Goal: Task Accomplishment & Management: Complete application form

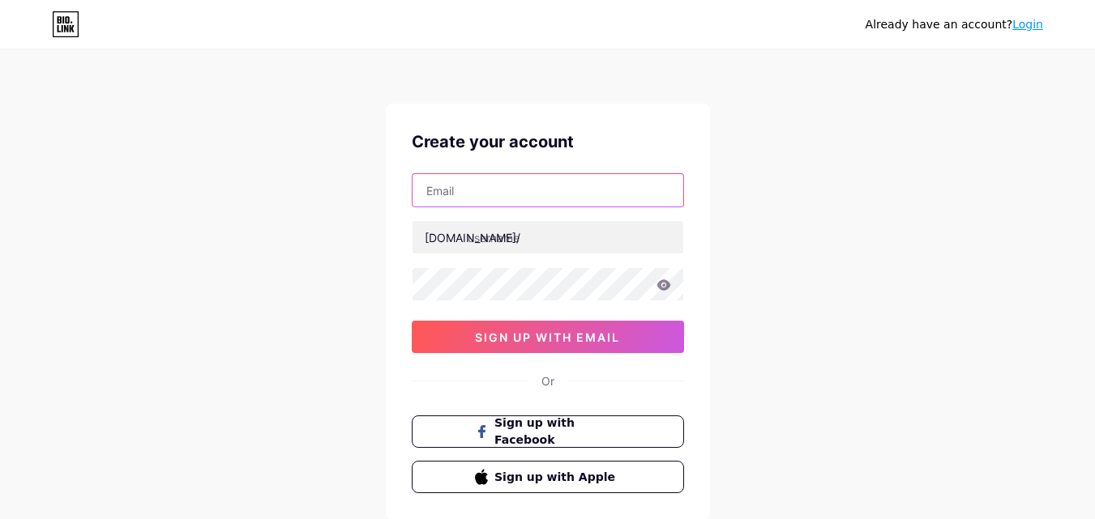
click at [491, 181] on input "text" at bounding box center [547, 190] width 271 height 32
type input "[EMAIL_ADDRESS][DOMAIN_NAME]"
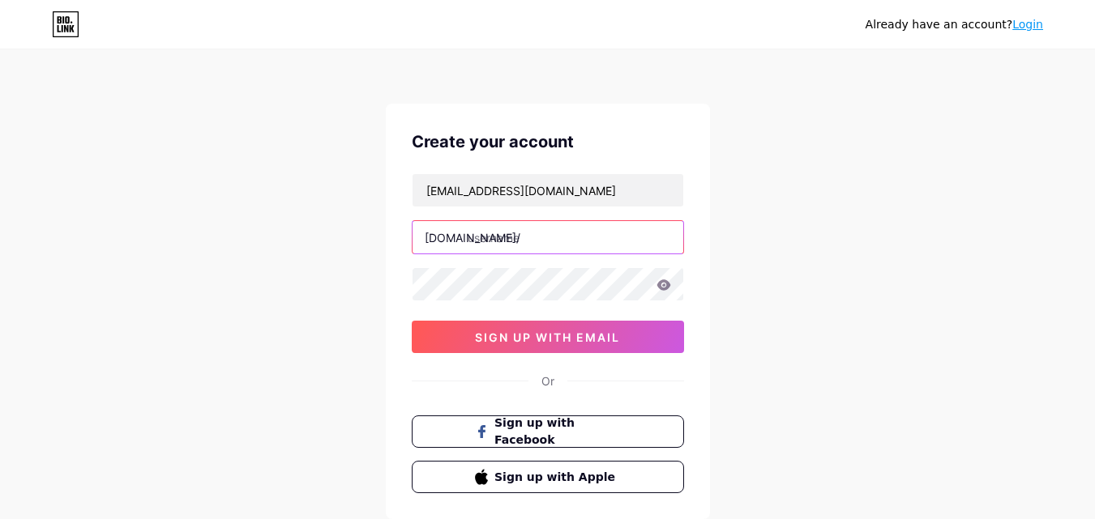
drag, startPoint x: 531, startPoint y: 232, endPoint x: 528, endPoint y: 241, distance: 9.2
click at [530, 232] on input "text" at bounding box center [547, 237] width 271 height 32
paste input "socialmediaagency"
type input "socialmediaagency"
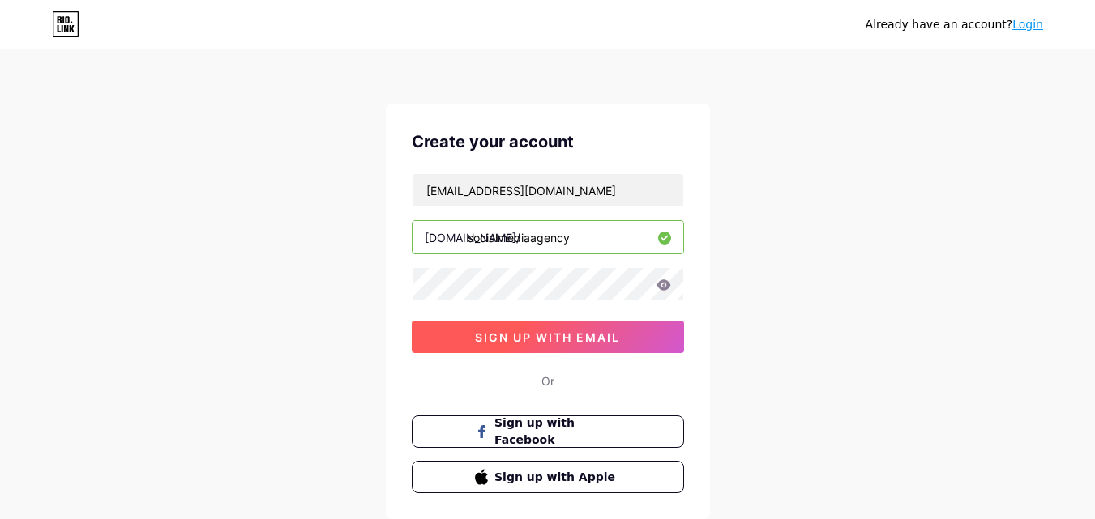
click at [494, 347] on button "sign up with email" at bounding box center [548, 337] width 272 height 32
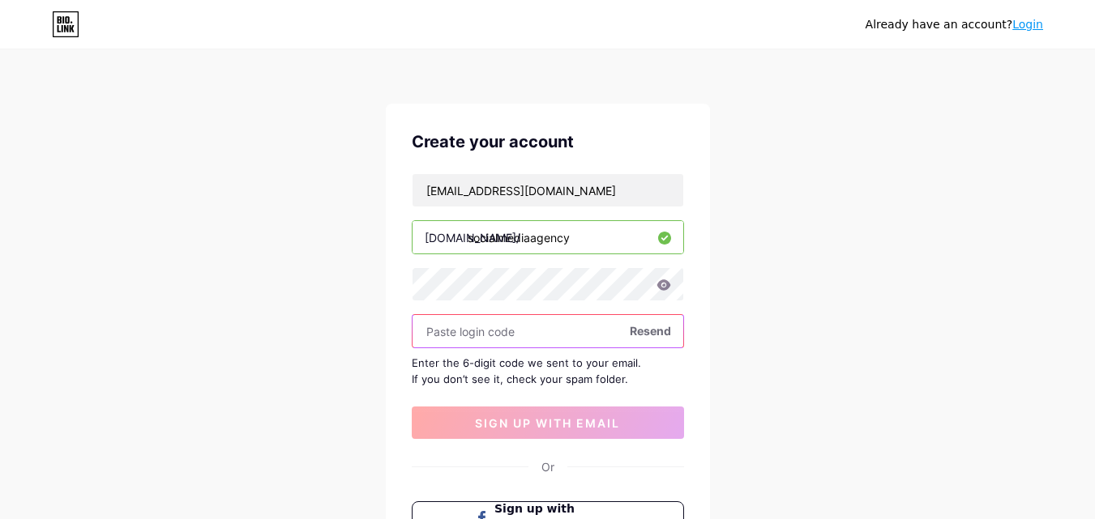
paste input "427947"
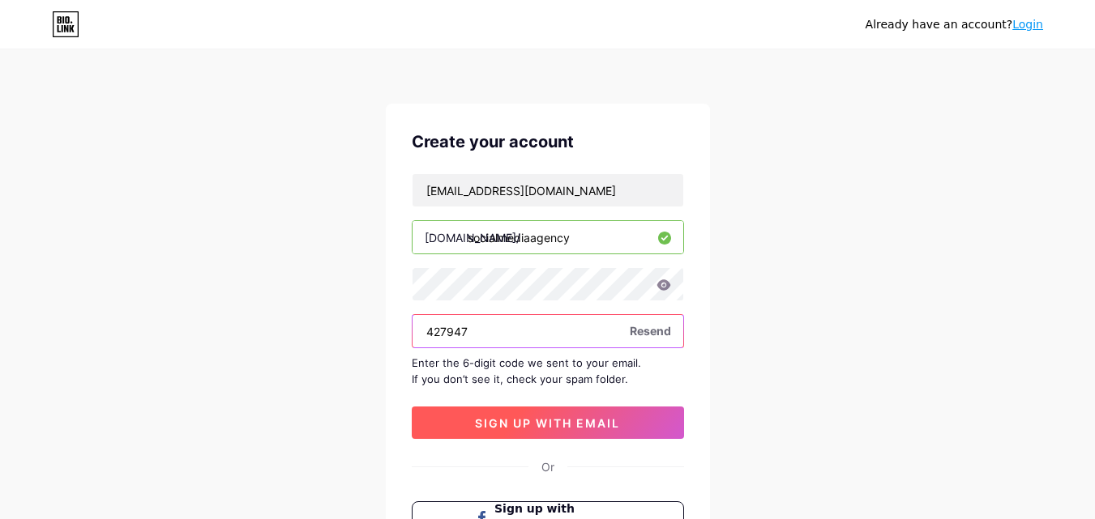
type input "427947"
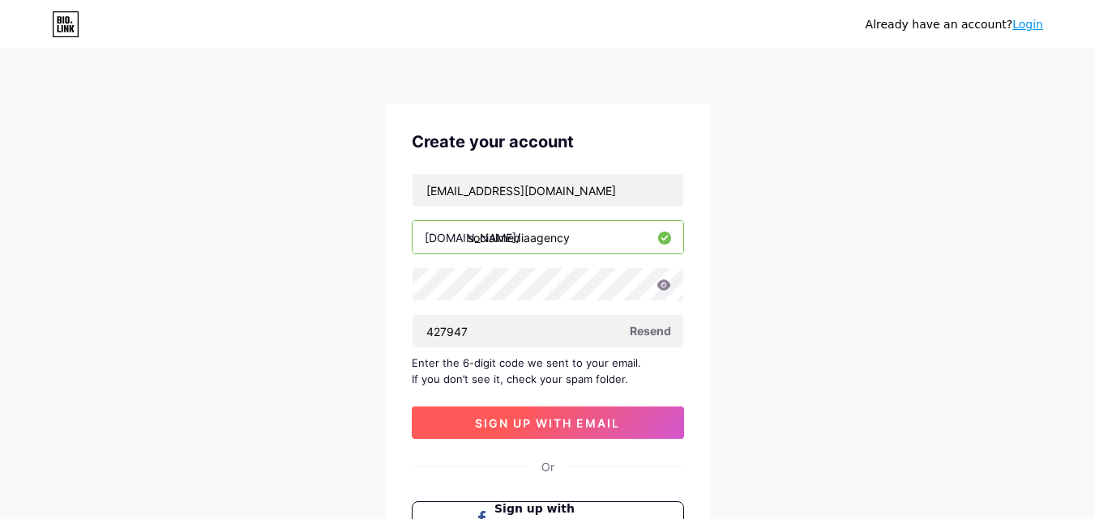
click at [558, 435] on button "sign up with email" at bounding box center [548, 423] width 272 height 32
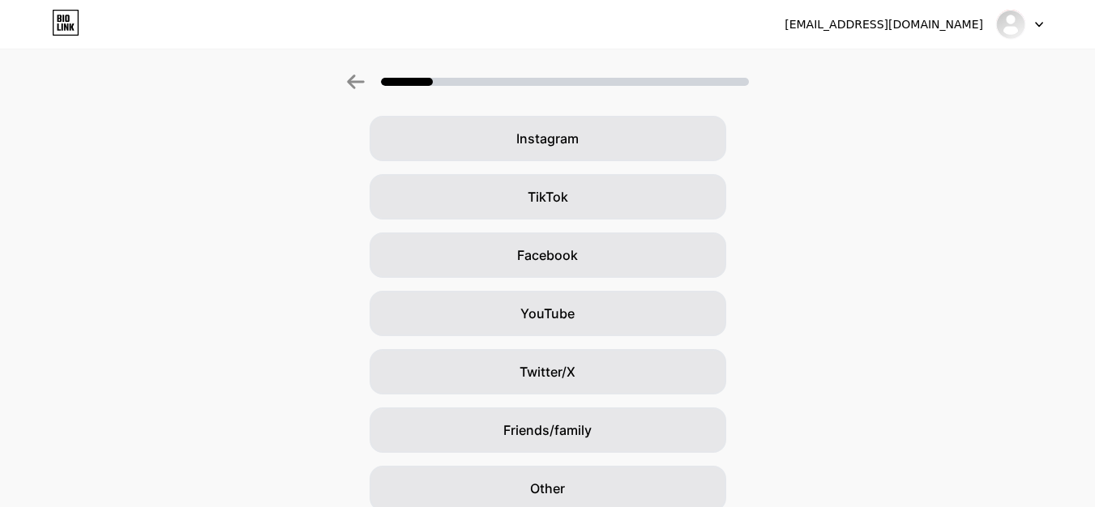
scroll to position [162, 0]
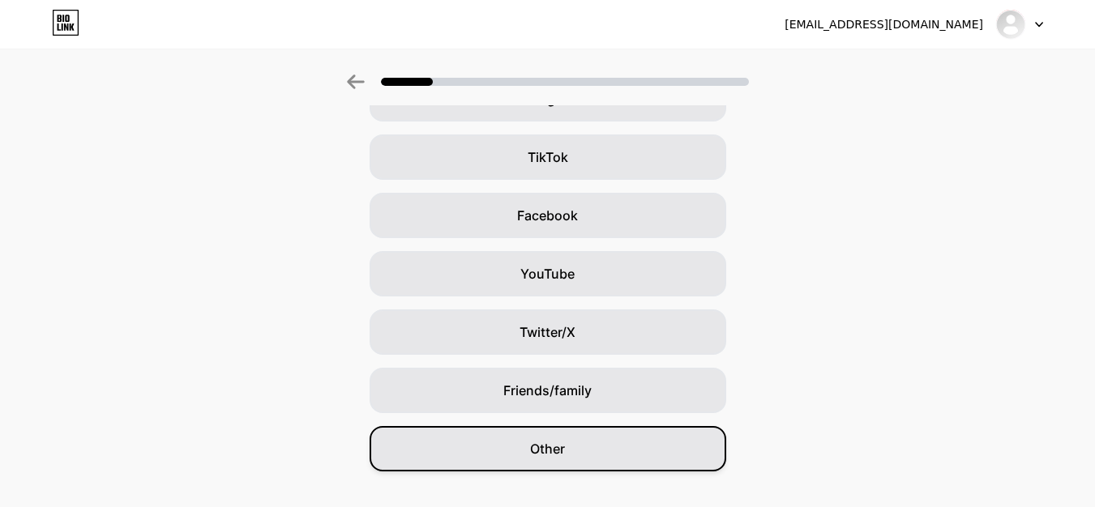
drag, startPoint x: 563, startPoint y: 456, endPoint x: 574, endPoint y: 462, distance: 12.0
click at [564, 458] on span "Other" at bounding box center [547, 448] width 35 height 19
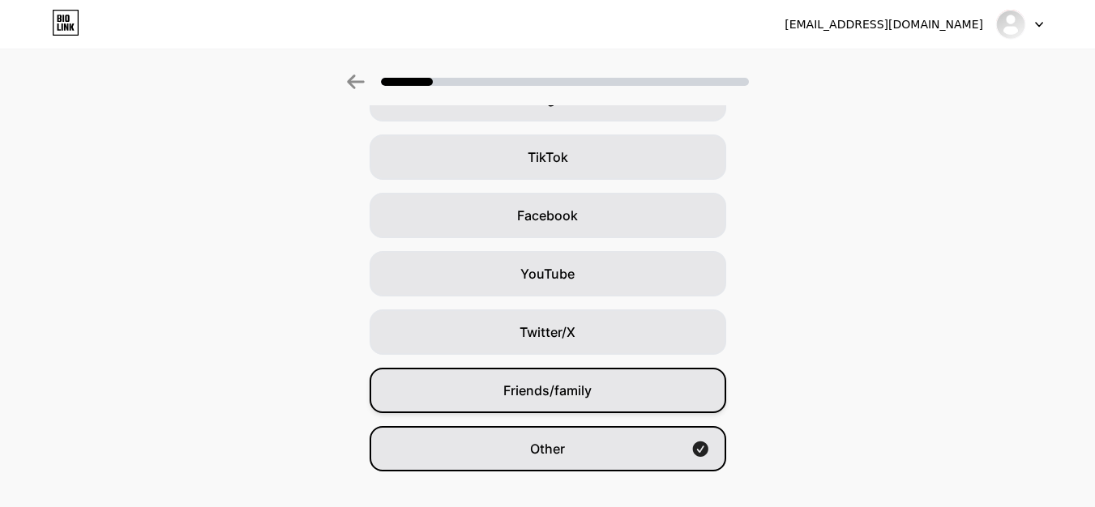
scroll to position [0, 0]
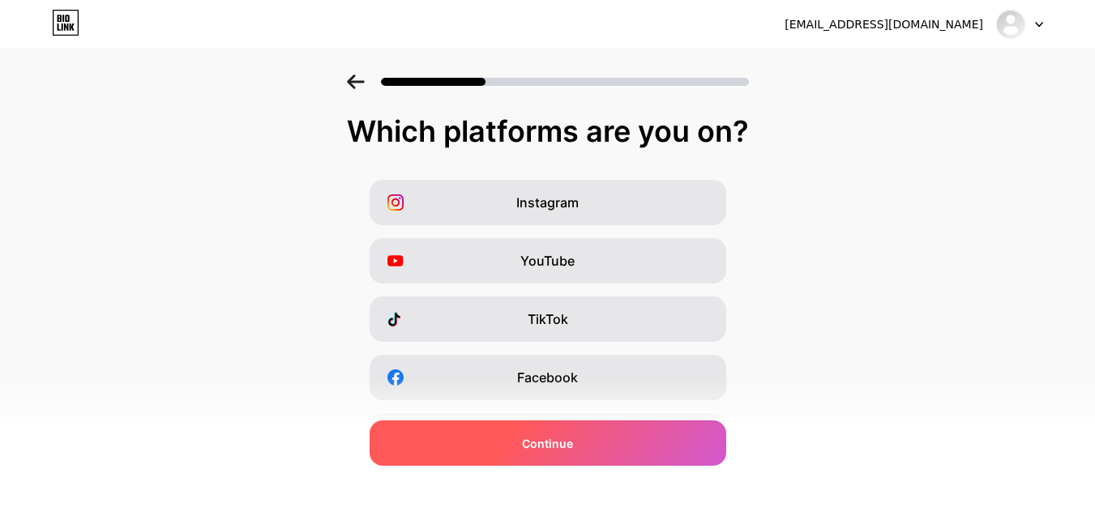
click at [540, 439] on span "Continue" at bounding box center [547, 443] width 51 height 17
click at [519, 438] on div "Continue" at bounding box center [547, 443] width 357 height 45
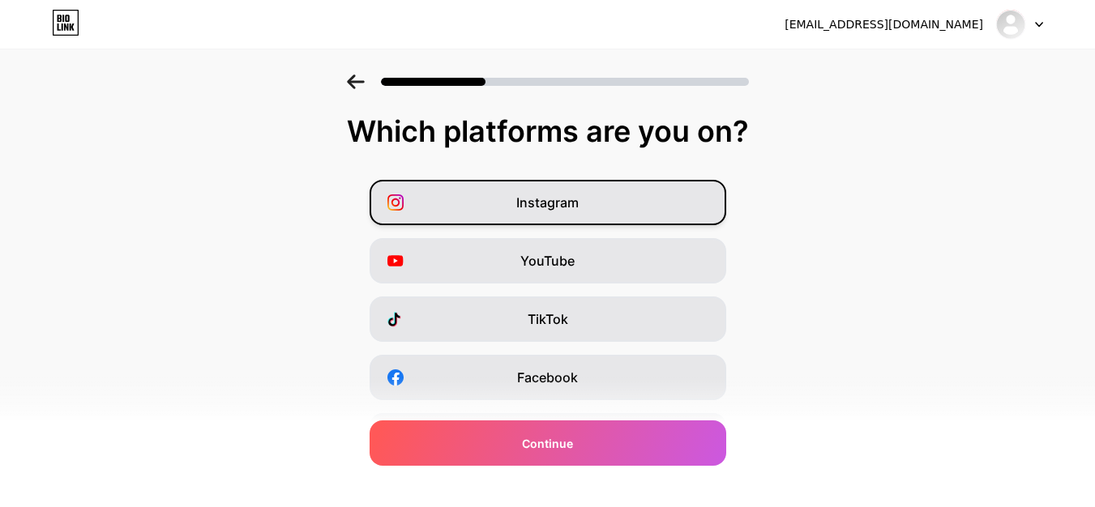
click at [557, 216] on div "Instagram" at bounding box center [547, 202] width 357 height 45
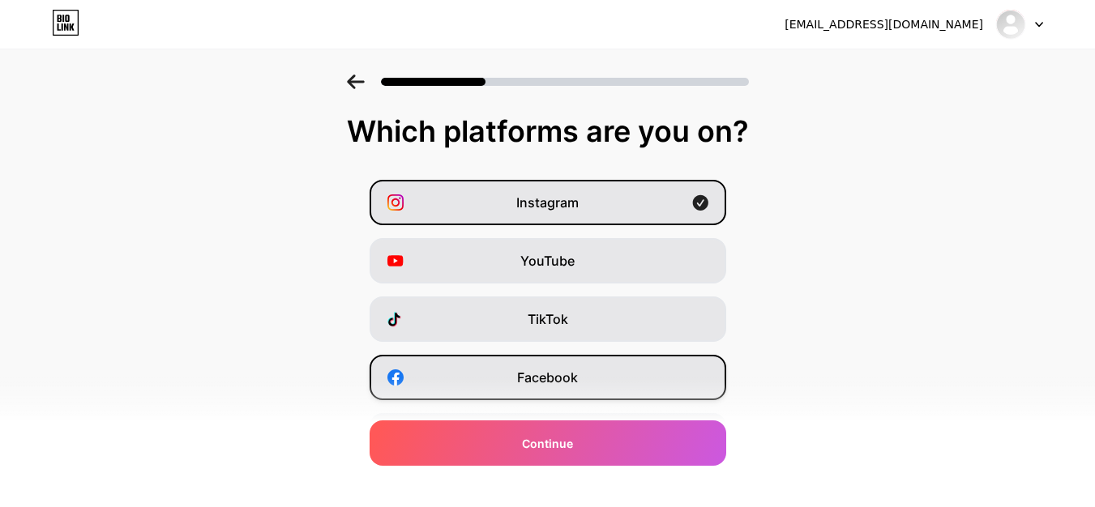
click at [549, 381] on span "Facebook" at bounding box center [547, 377] width 61 height 19
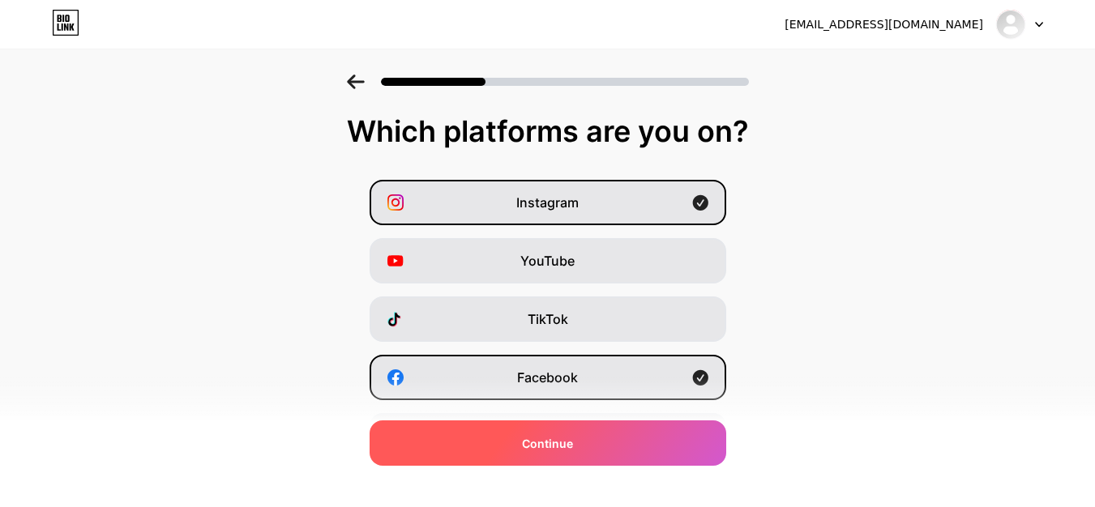
click at [538, 433] on div "Continue" at bounding box center [547, 443] width 357 height 45
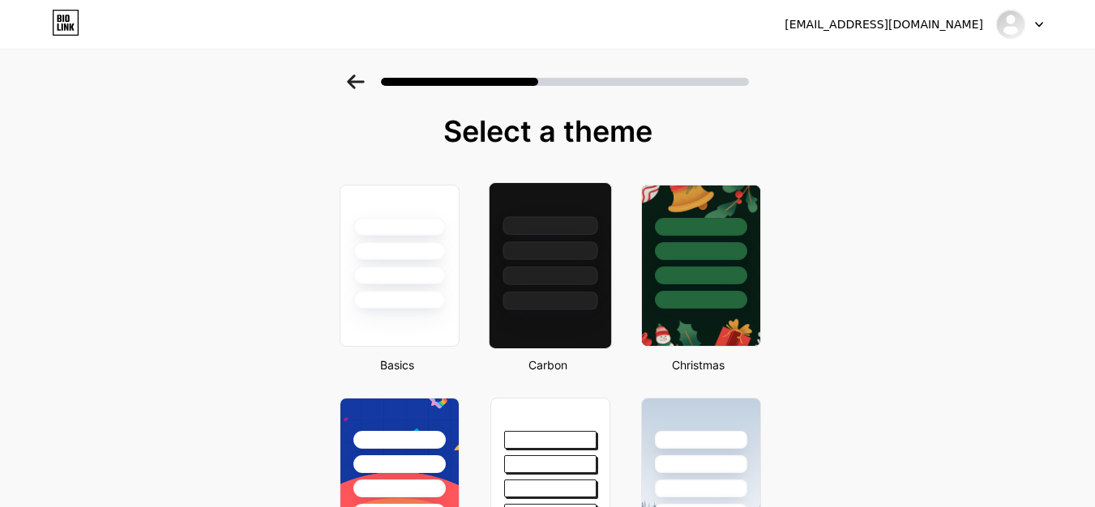
click at [570, 273] on div at bounding box center [549, 276] width 95 height 19
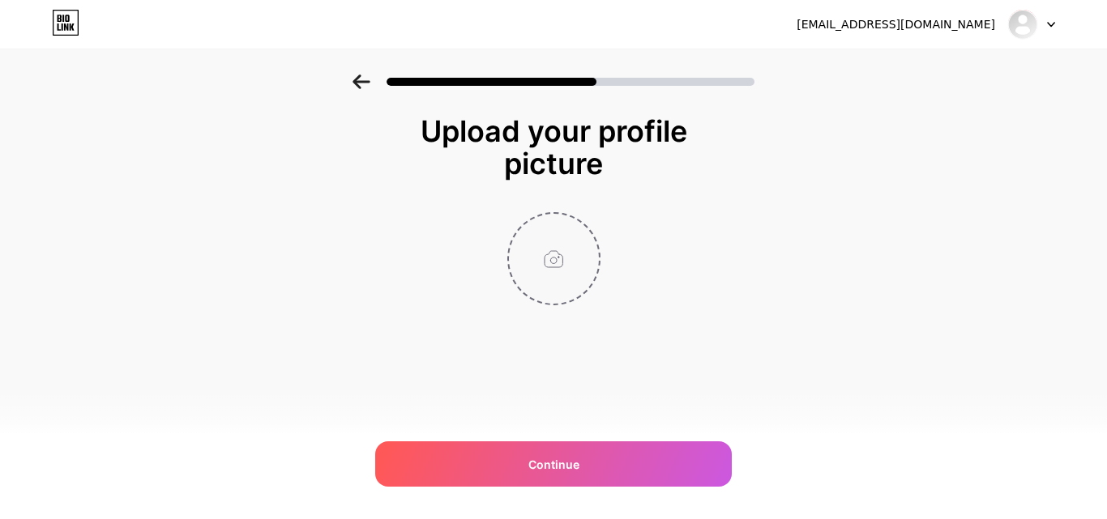
click at [550, 246] on input "file" at bounding box center [554, 259] width 90 height 90
type input "C:\fakepath\Red Dash Media Logo.jpg"
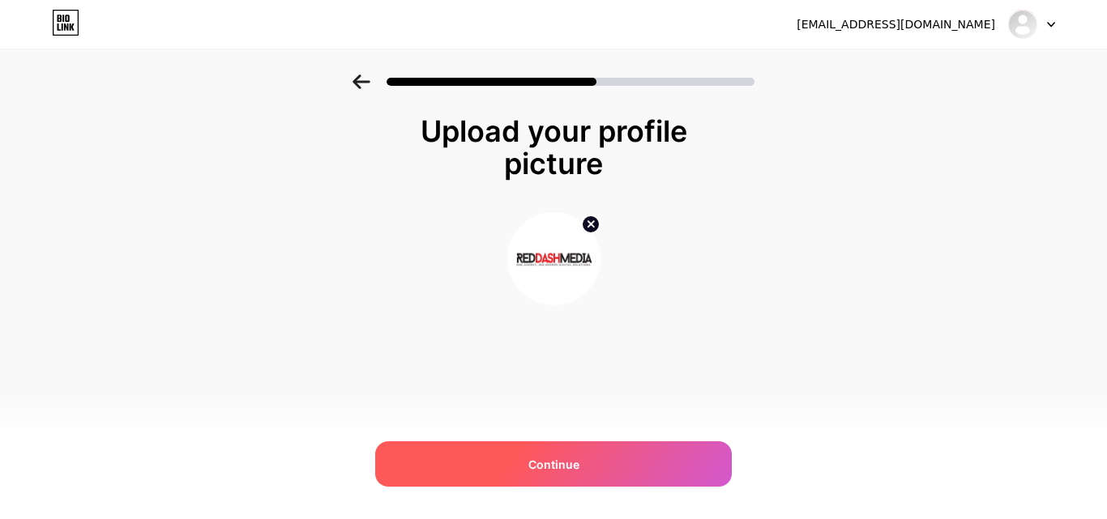
click at [571, 454] on div "Continue" at bounding box center [553, 464] width 357 height 45
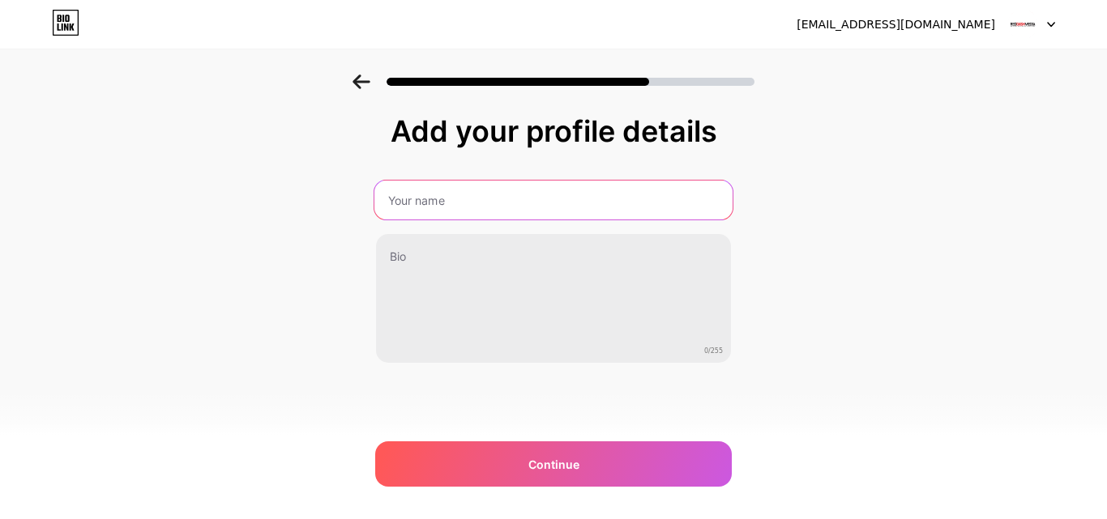
click at [462, 215] on input "text" at bounding box center [553, 200] width 358 height 39
type input "Social Media Agency In Delhi"
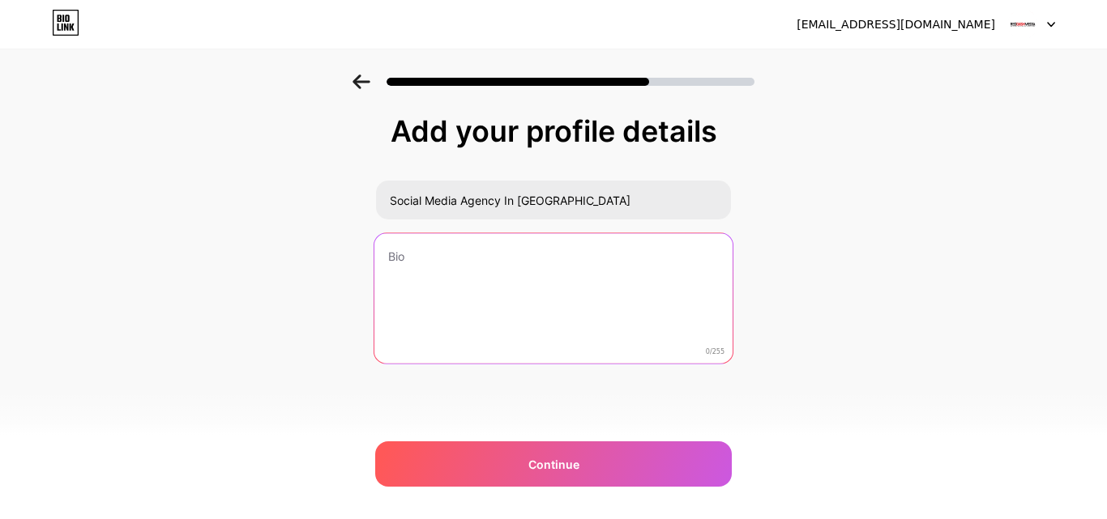
click at [431, 250] on textarea at bounding box center [553, 299] width 358 height 132
paste textarea "At our Social Media Agency in Delhi, we do more than just post—we ignite conver…"
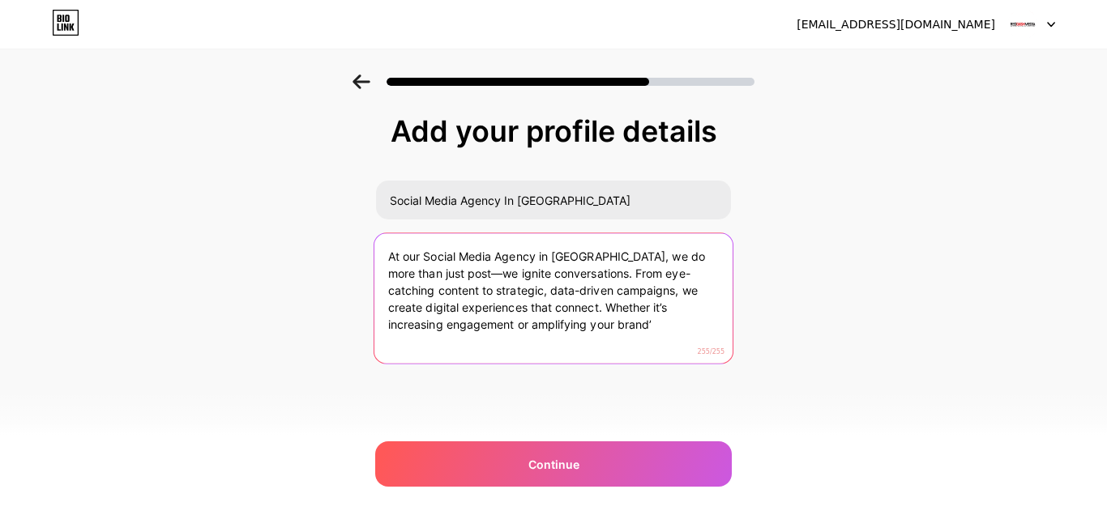
drag, startPoint x: 572, startPoint y: 296, endPoint x: 639, endPoint y: 329, distance: 74.3
click at [639, 329] on textarea "At our Social Media Agency in Delhi, we do more than just post—we ignite conver…" at bounding box center [553, 299] width 358 height 132
paste textarea "we turn likes into loyalty and followers into customers. Let’s make your brand …"
drag, startPoint x: 557, startPoint y: 278, endPoint x: 666, endPoint y: 349, distance: 129.9
click at [666, 349] on textarea "At our Social Media Agency in Delhi, we do more than just post—we ignite conver…" at bounding box center [553, 299] width 358 height 132
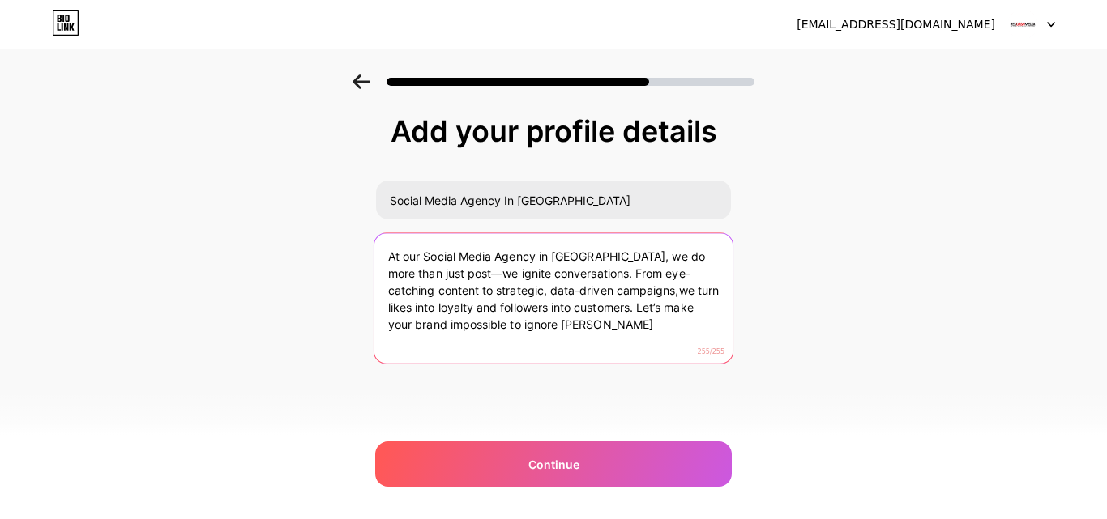
paste textarea "we turn likes into loyalty and followers into customers. Let’s make your brand …"
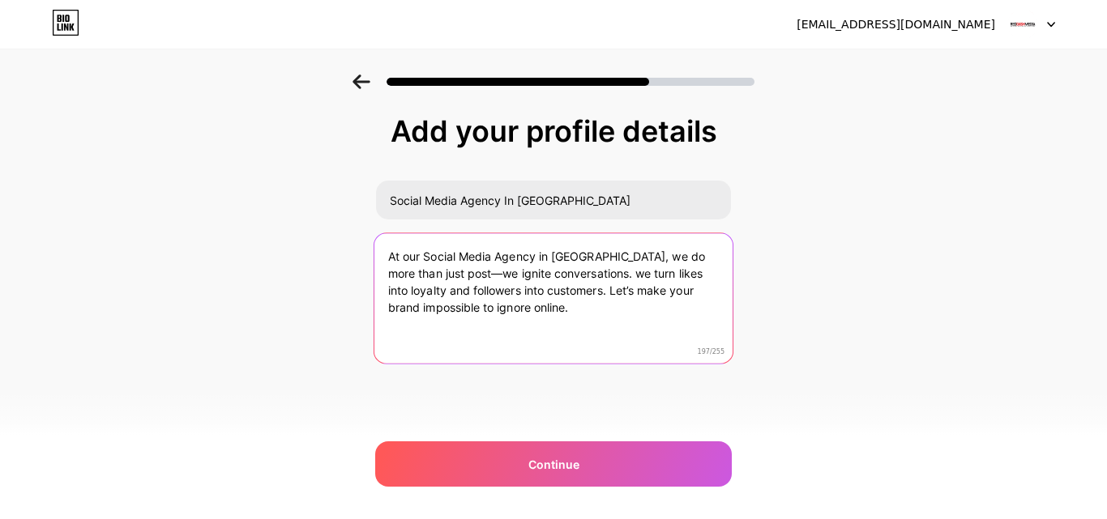
click at [561, 273] on textarea "At our Social Media Agency in Delhi, we do more than just post—we ignite conver…" at bounding box center [553, 299] width 358 height 132
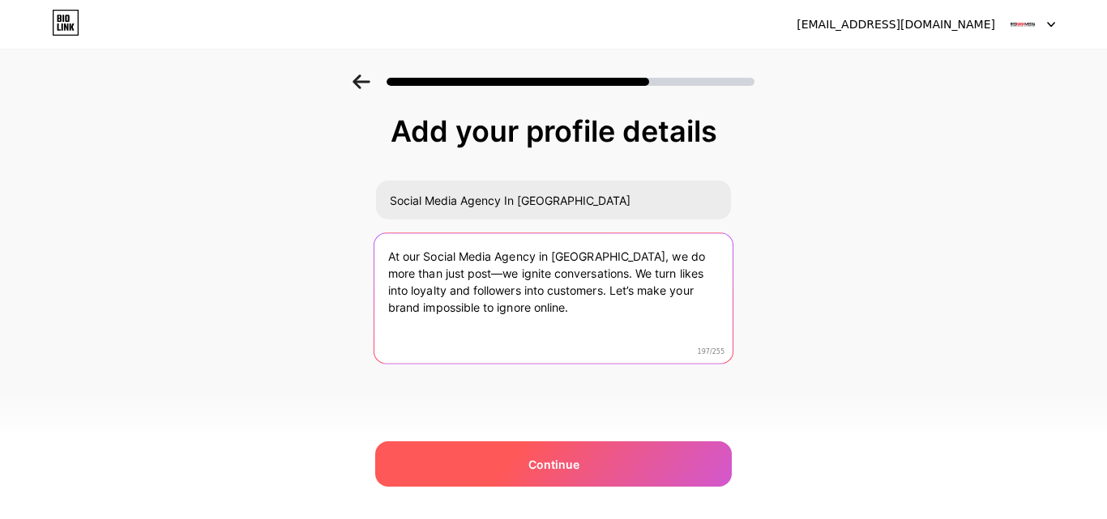
type textarea "At our Social Media Agency in Delhi, we do more than just post—we ignite conver…"
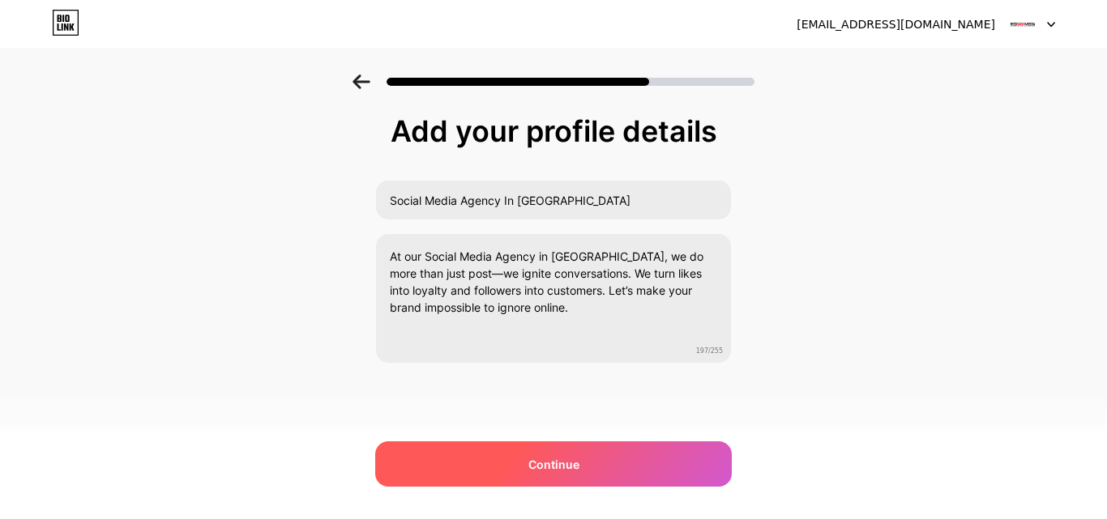
drag, startPoint x: 609, startPoint y: 470, endPoint x: 601, endPoint y: 451, distance: 20.3
click at [608, 468] on div "Continue" at bounding box center [553, 464] width 357 height 45
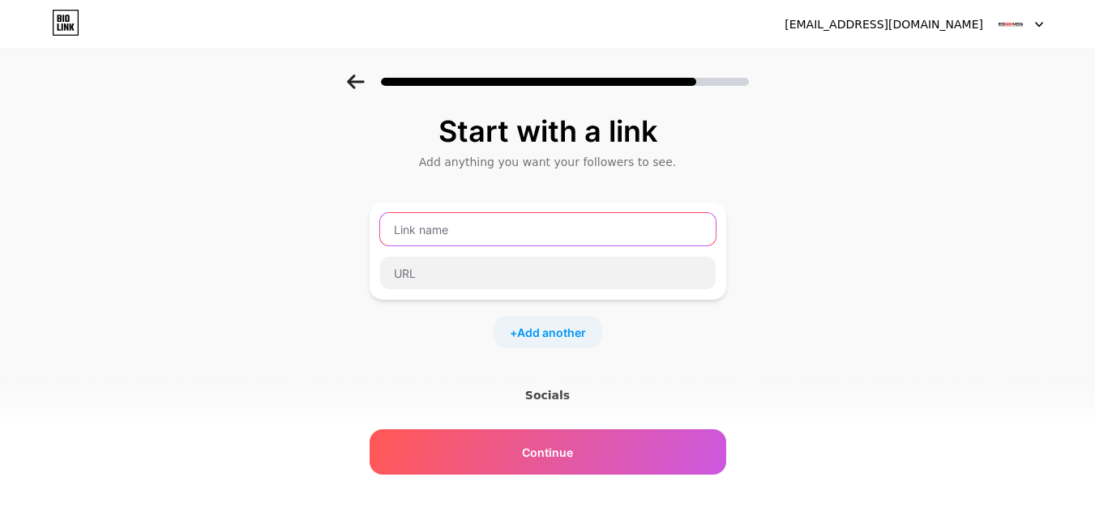
click at [508, 229] on input "text" at bounding box center [547, 229] width 335 height 32
click at [493, 293] on div at bounding box center [547, 251] width 357 height 97
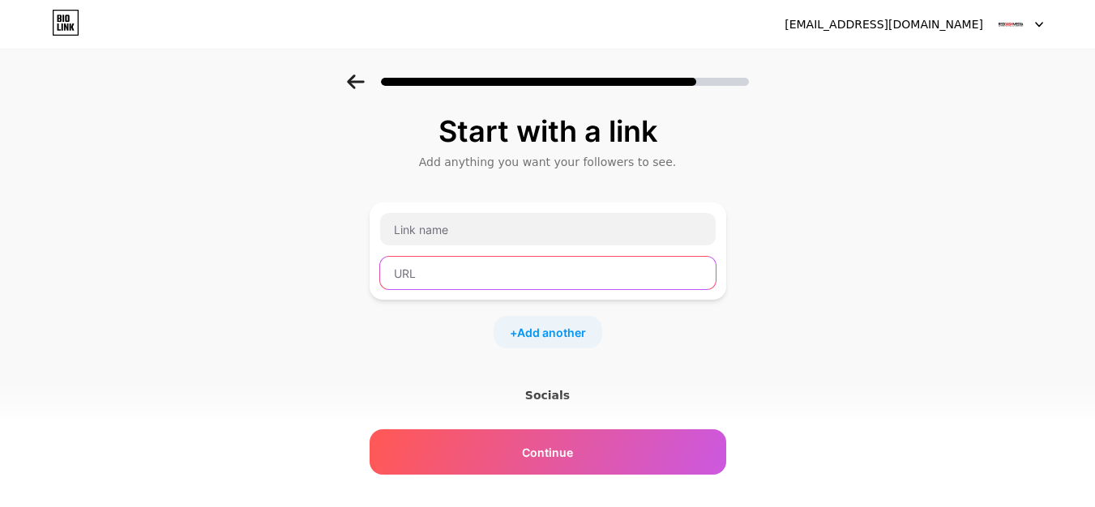
click at [487, 277] on input "text" at bounding box center [547, 273] width 335 height 32
paste input "https://www.reddashmedia.com/social-media-agency-in-delhi/"
type input "https://www.reddashmedia.com/social-media-agency-in-delhi"
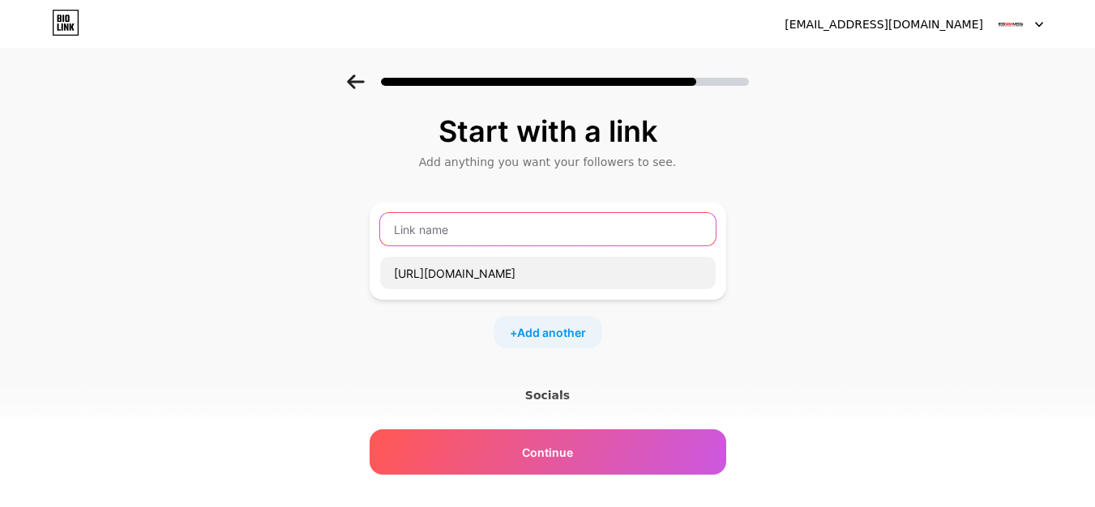
click at [479, 233] on input "text" at bounding box center [547, 229] width 335 height 32
paste input "Social Media Agency in Delhi"
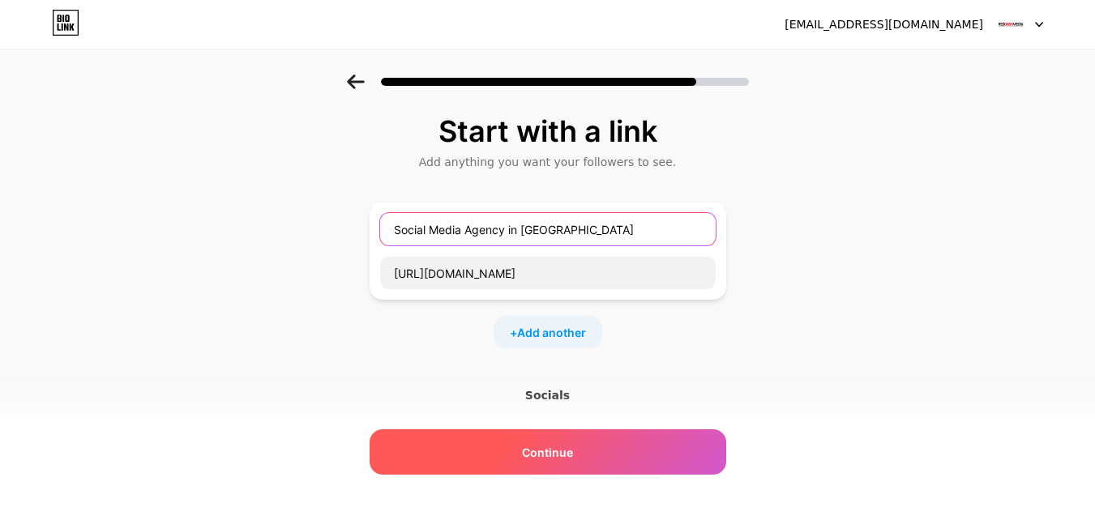
type input "Social Media Agency in Delhi"
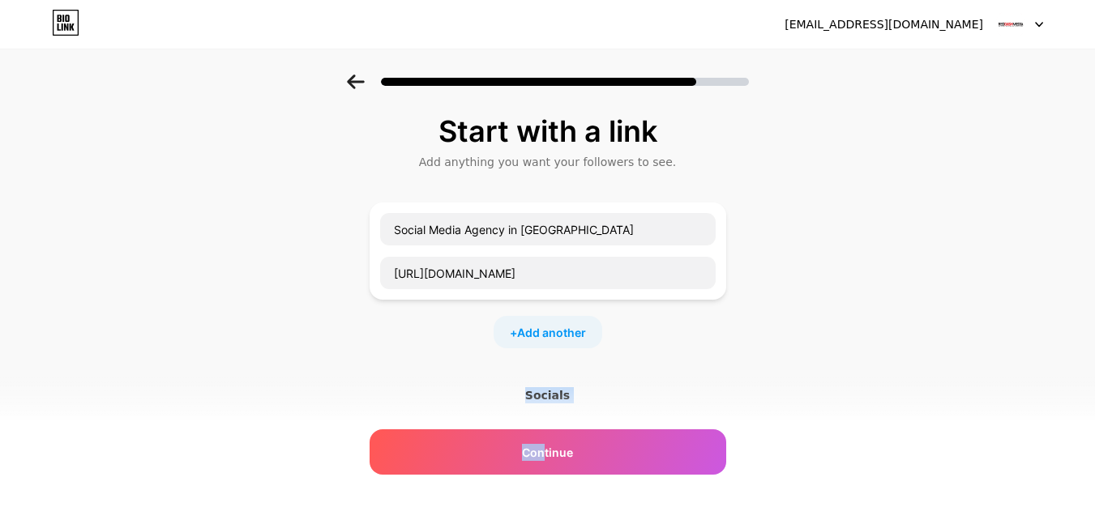
drag, startPoint x: 549, startPoint y: 459, endPoint x: 348, endPoint y: 357, distance: 225.1
click at [348, 357] on div "Start with a link Add anything you want your followers to see. Social Media Age…" at bounding box center [547, 360] width 1095 height 570
click at [519, 334] on div "+ Add another" at bounding box center [547, 332] width 109 height 32
click at [472, 359] on div at bounding box center [547, 343] width 337 height 34
click at [494, 410] on div at bounding box center [547, 364] width 357 height 97
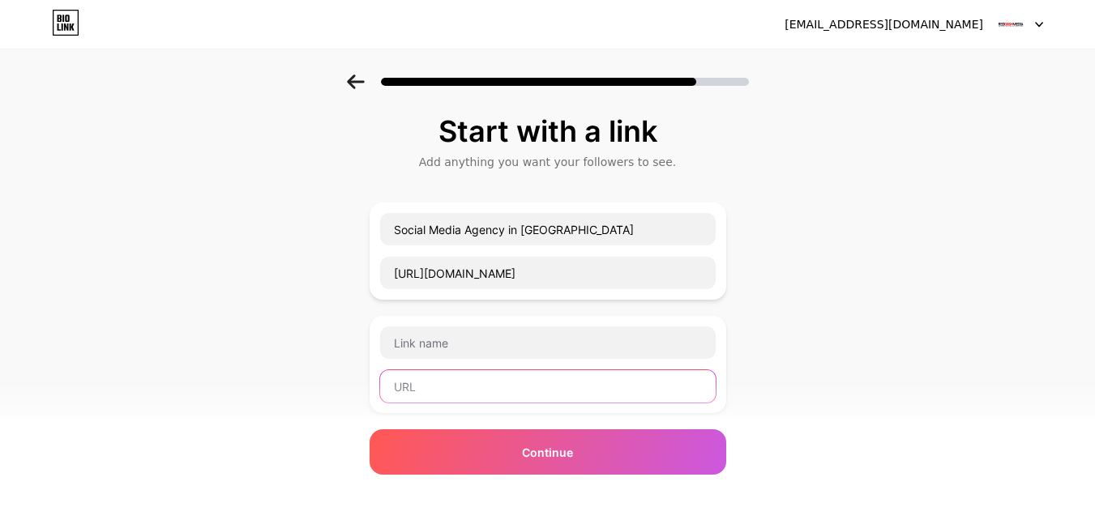
click at [494, 396] on input "text" at bounding box center [547, 386] width 335 height 32
paste input "https://www.instagram.com/reddashmedia/"
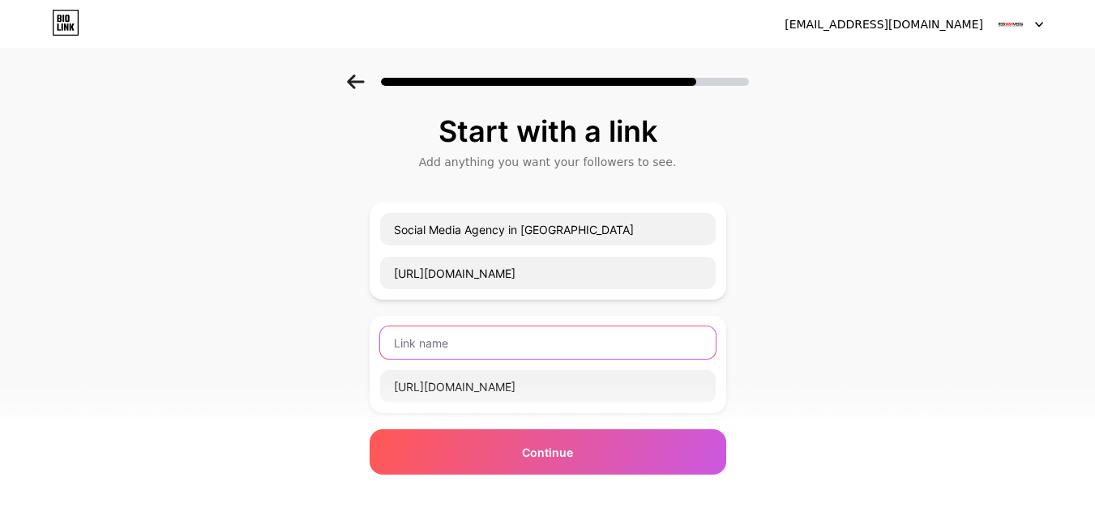
click at [472, 356] on input "text" at bounding box center [547, 343] width 335 height 32
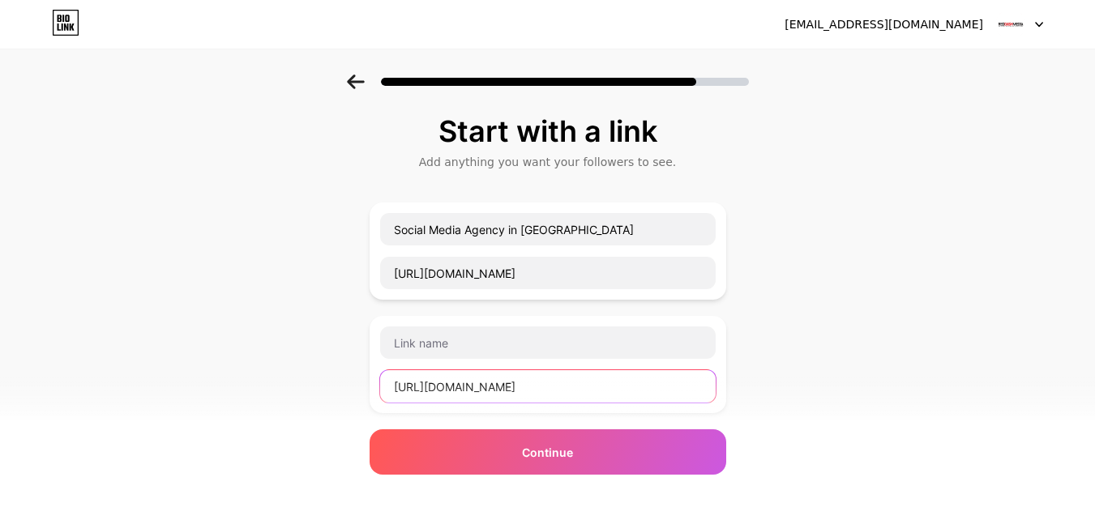
click at [668, 399] on input "https://www.instagram.com/reddashmedia/" at bounding box center [547, 386] width 335 height 32
type input "https://www.instagram.com/reddashmedia"
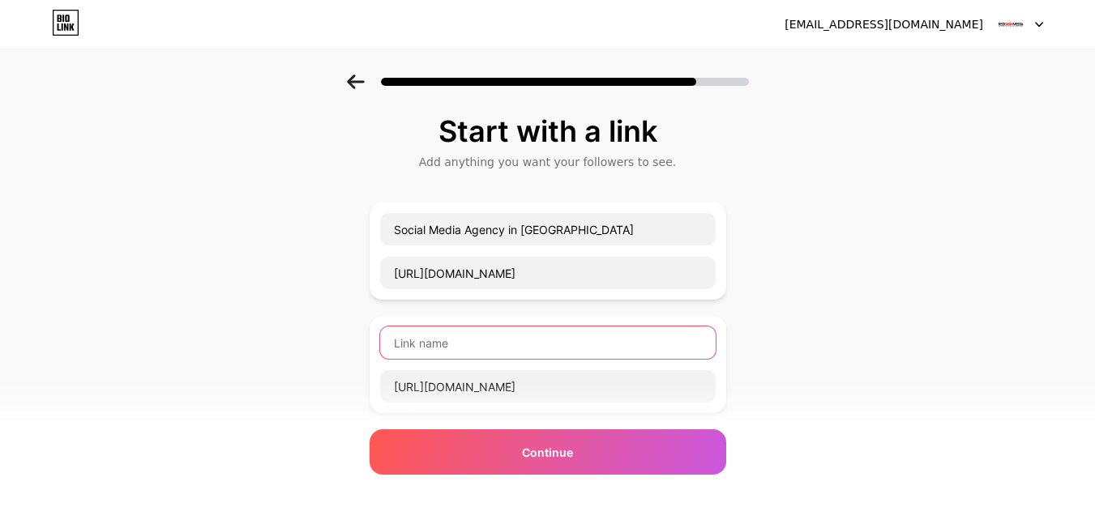
drag, startPoint x: 542, startPoint y: 335, endPoint x: 549, endPoint y: 351, distance: 16.7
click at [543, 338] on input "text" at bounding box center [547, 343] width 335 height 32
click at [431, 344] on input "Instaagram" at bounding box center [547, 343] width 335 height 32
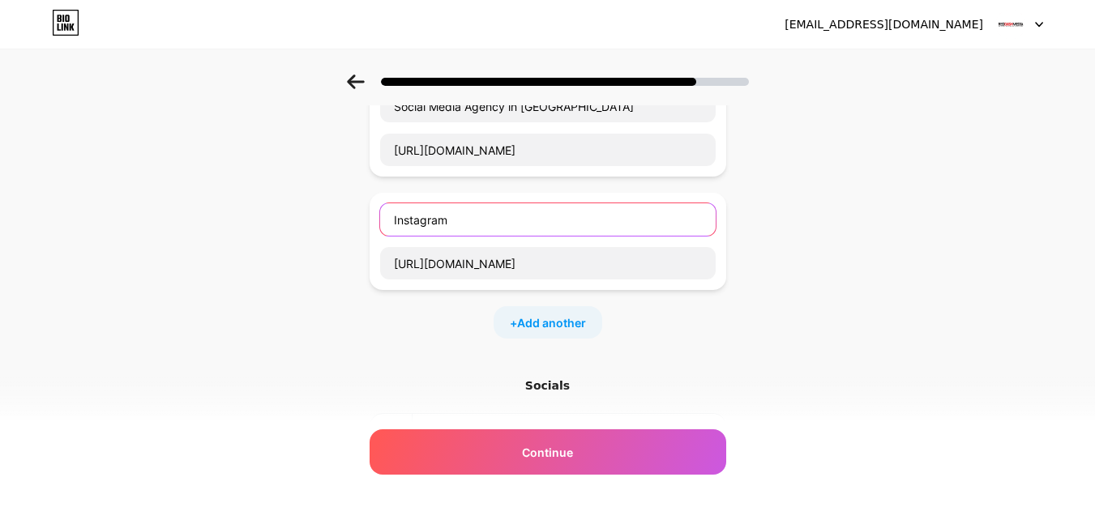
scroll to position [162, 0]
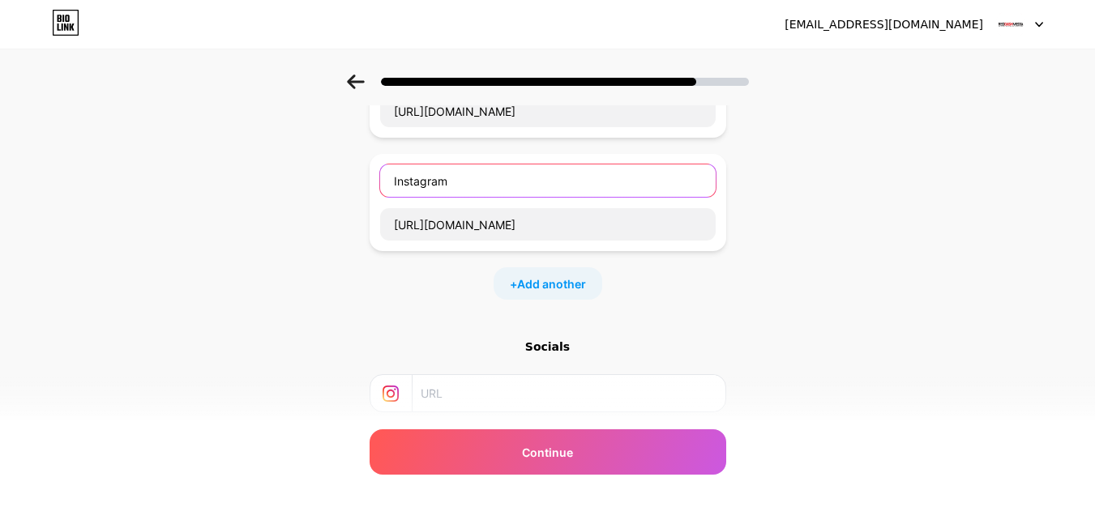
type input "Instagram"
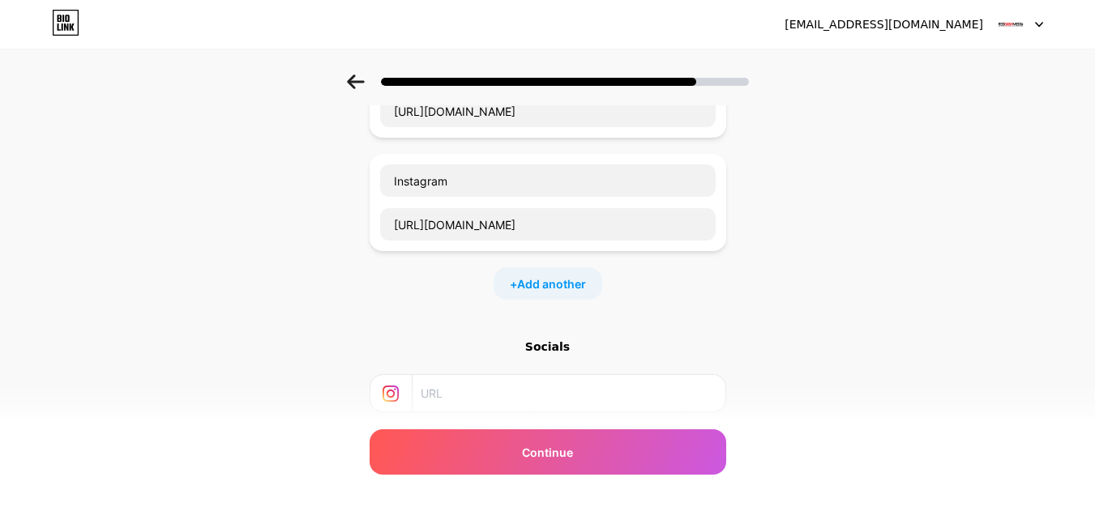
click at [547, 293] on div "+ Add another" at bounding box center [547, 283] width 109 height 32
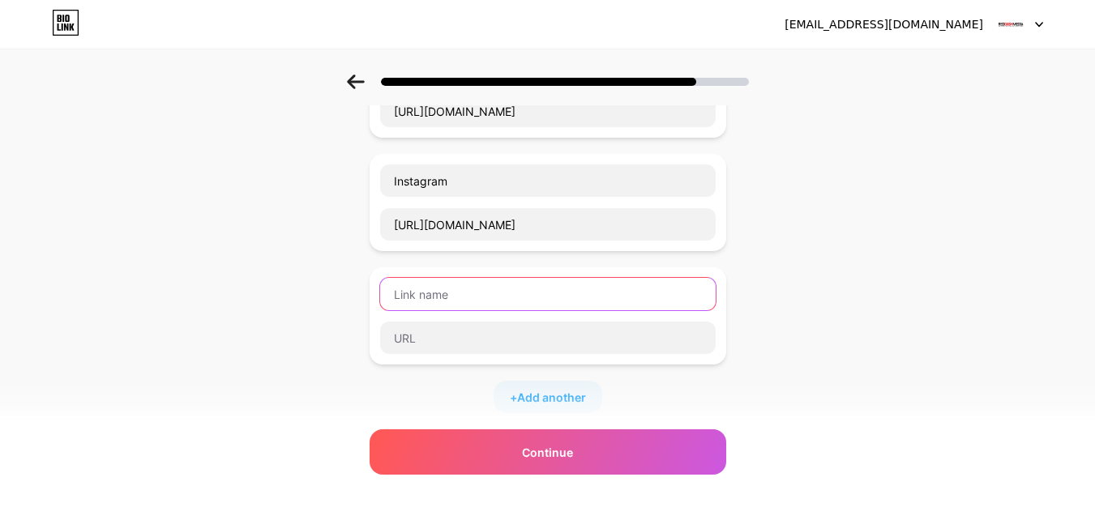
click at [442, 300] on input "text" at bounding box center [547, 294] width 335 height 32
type input "Facebook"
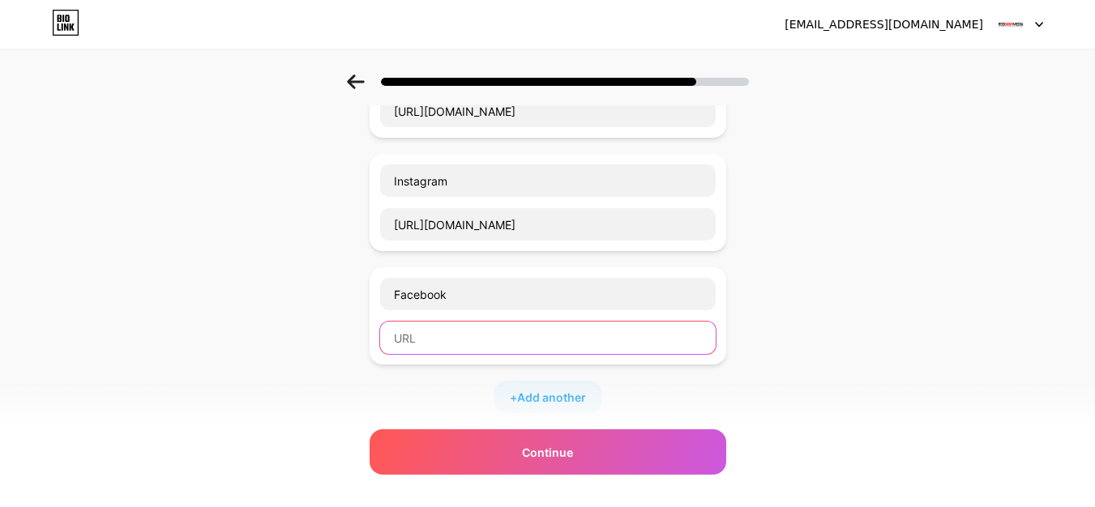
click at [451, 342] on input "text" at bounding box center [547, 338] width 335 height 32
click at [664, 337] on input "text" at bounding box center [547, 338] width 335 height 32
paste input "https://www.facebook.com/RedDashMedia"
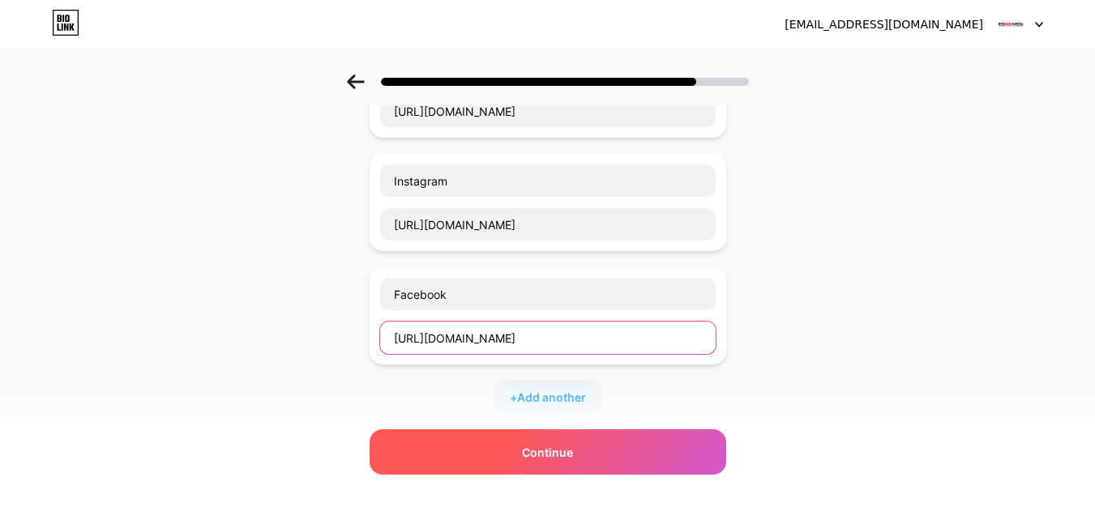
type input "https://www.facebook.com/RedDashMedia"
click at [536, 462] on div "Continue" at bounding box center [547, 451] width 357 height 45
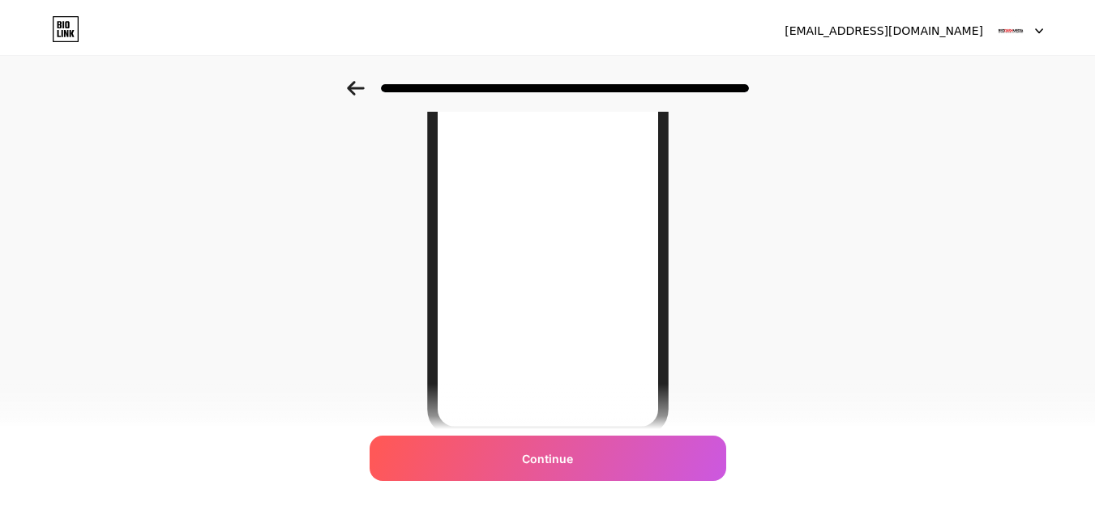
scroll to position [0, 0]
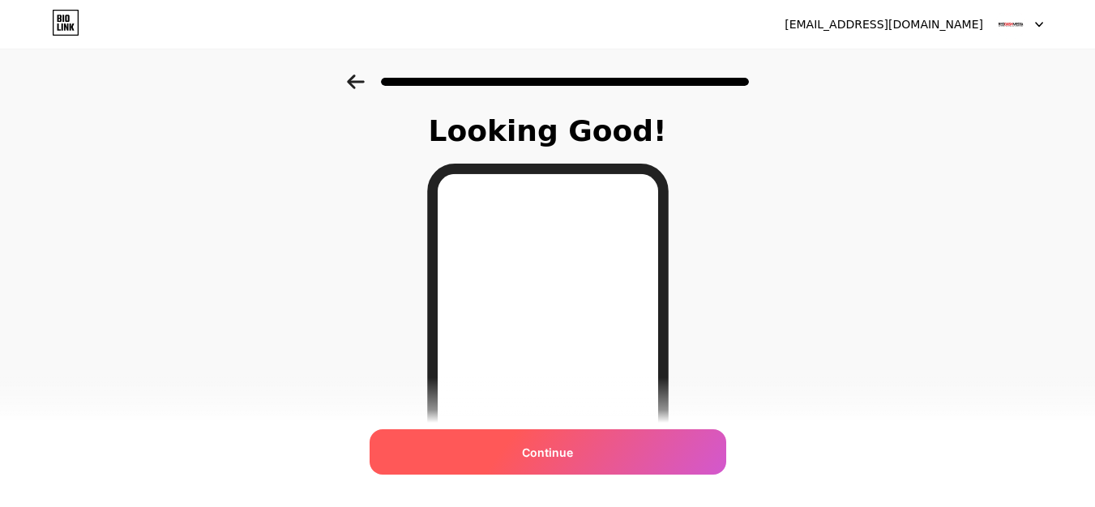
click at [532, 439] on div "Continue" at bounding box center [547, 451] width 357 height 45
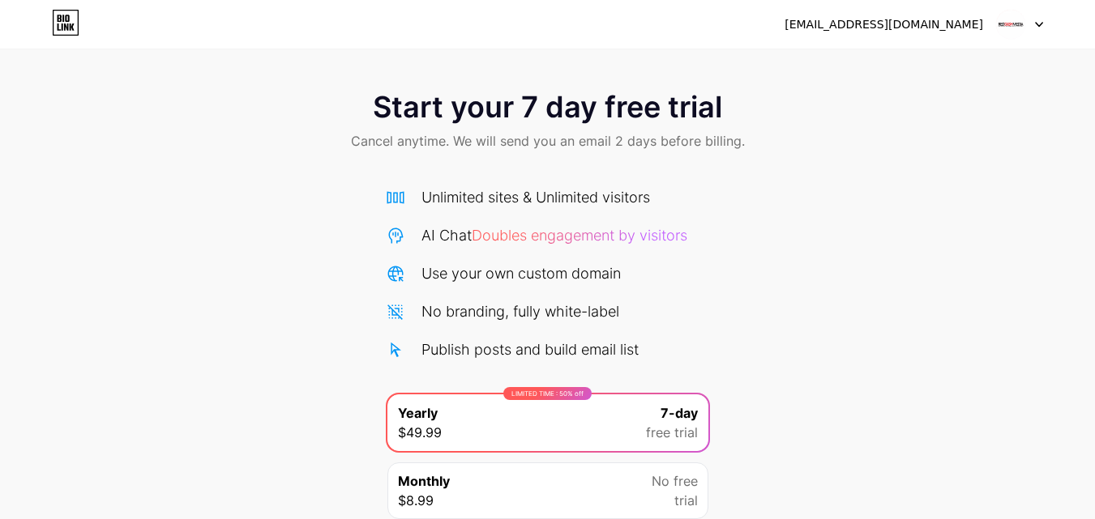
click at [1032, 24] on div at bounding box center [1019, 24] width 47 height 29
click at [506, 92] on span "Start your 7 day free trial" at bounding box center [547, 107] width 349 height 32
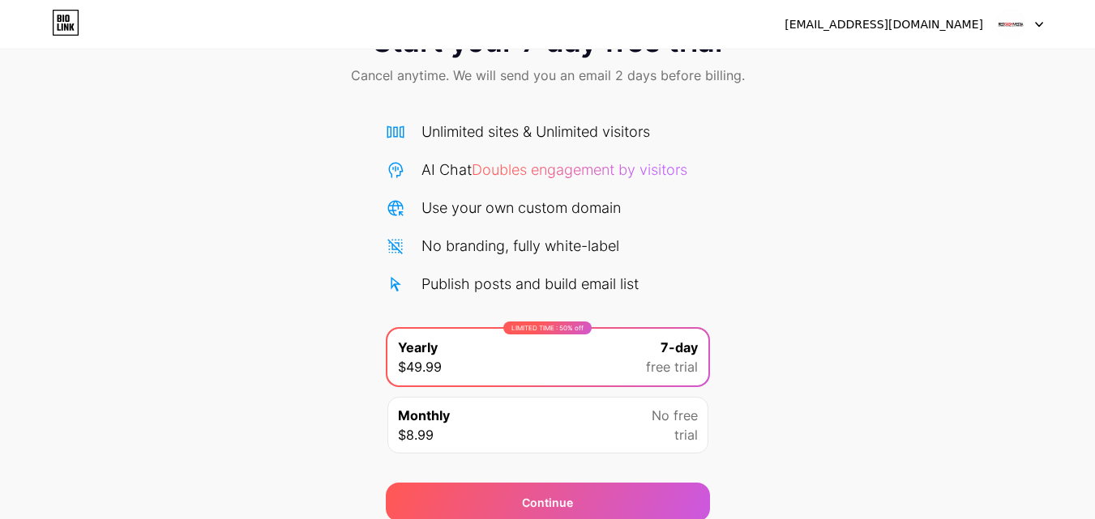
scroll to position [133, 0]
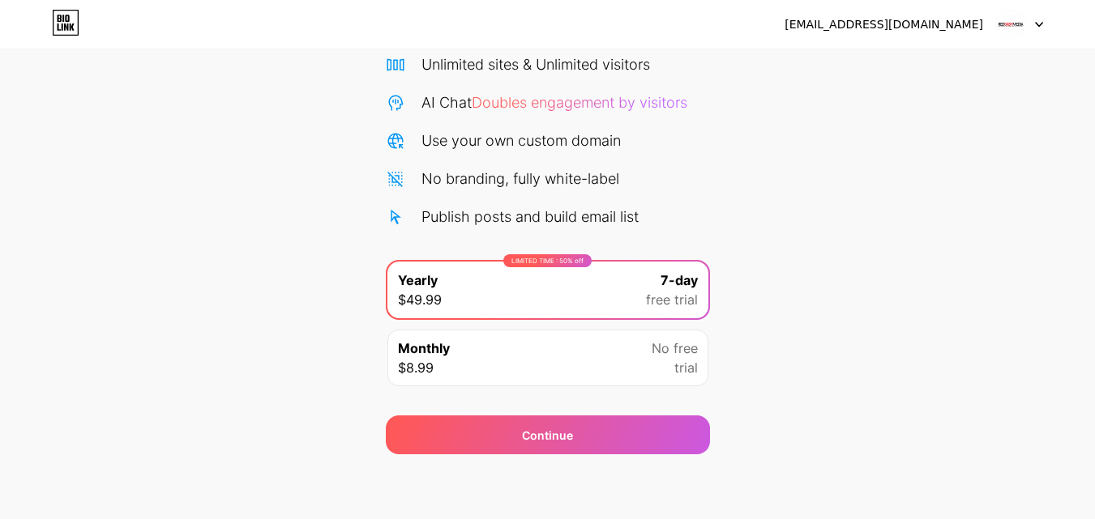
click at [677, 357] on span "No free" at bounding box center [674, 348] width 46 height 19
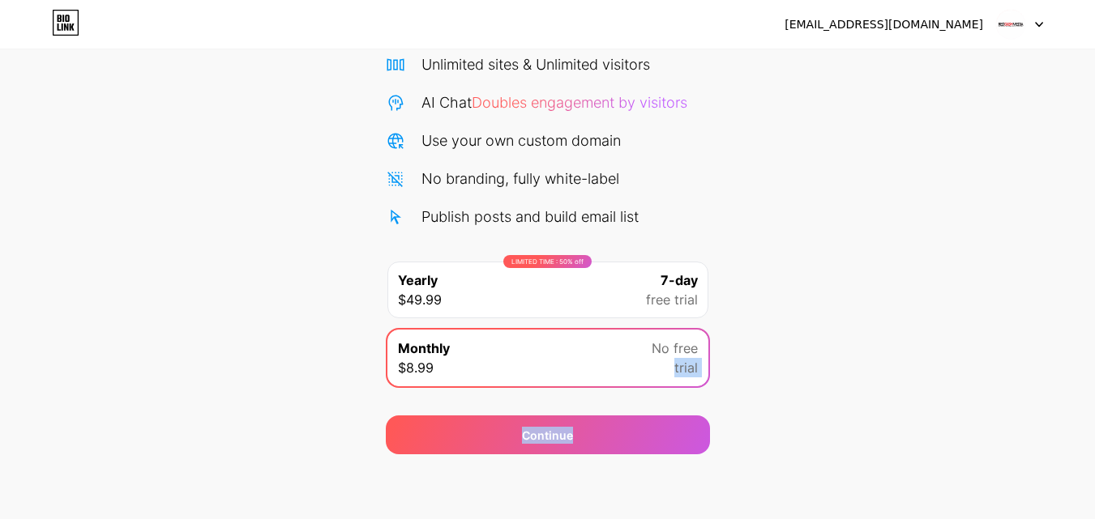
drag, startPoint x: 653, startPoint y: 441, endPoint x: 1001, endPoint y: 335, distance: 363.2
click at [1001, 338] on div "Start your 7 day free trial Cancel anytime. We will send you an email 2 days be…" at bounding box center [547, 198] width 1095 height 513
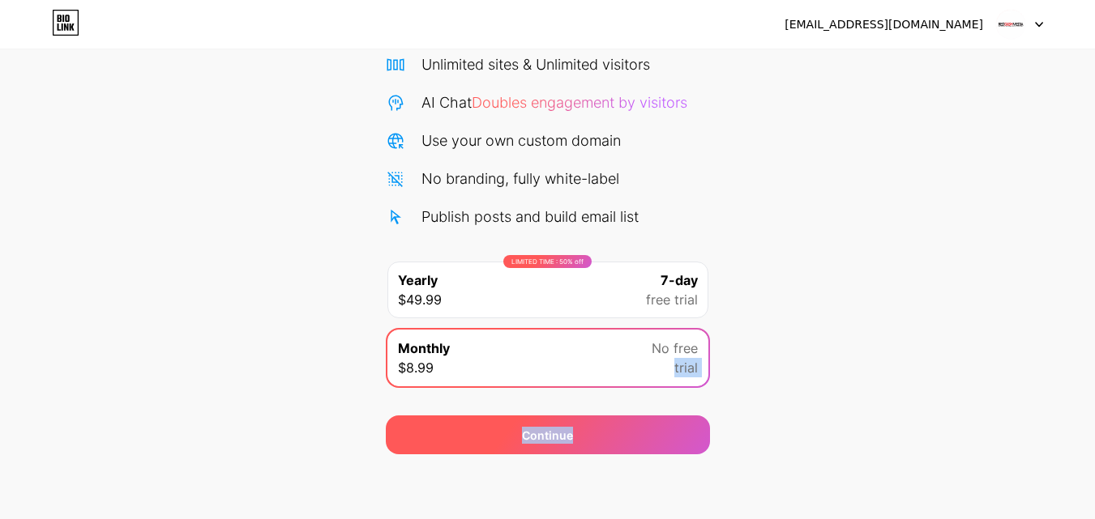
click at [626, 434] on div "Continue" at bounding box center [548, 435] width 324 height 39
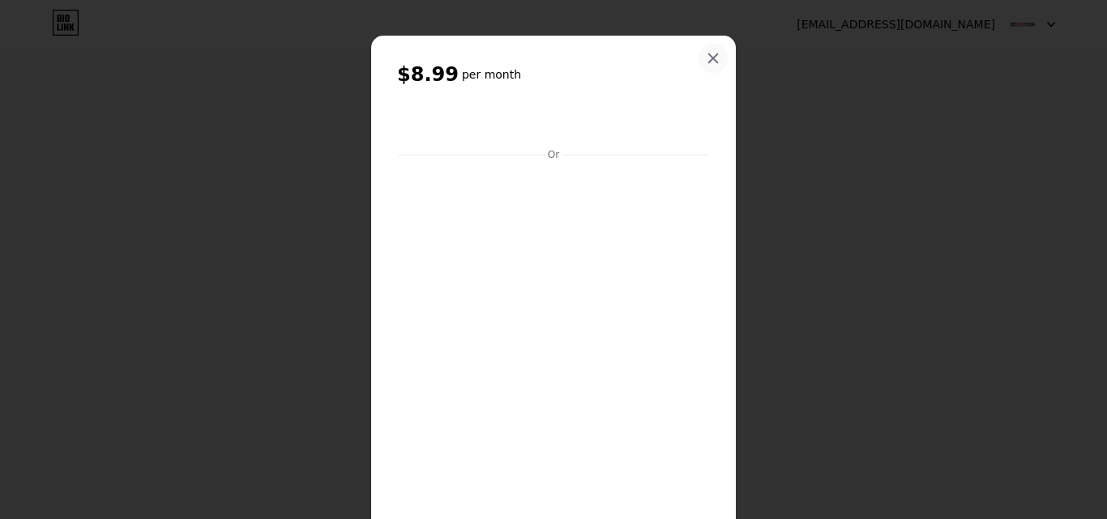
click at [707, 57] on icon at bounding box center [713, 58] width 13 height 13
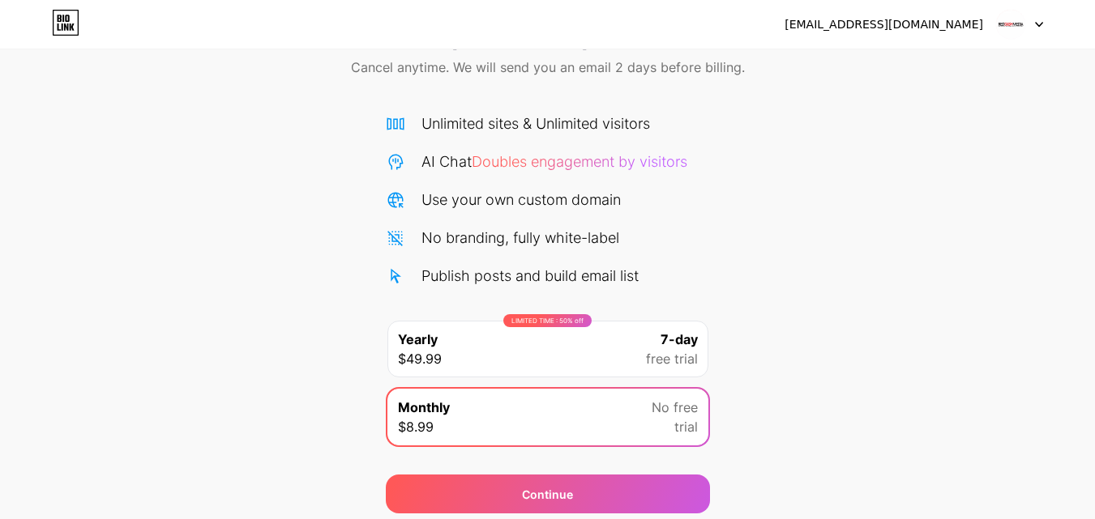
scroll to position [0, 0]
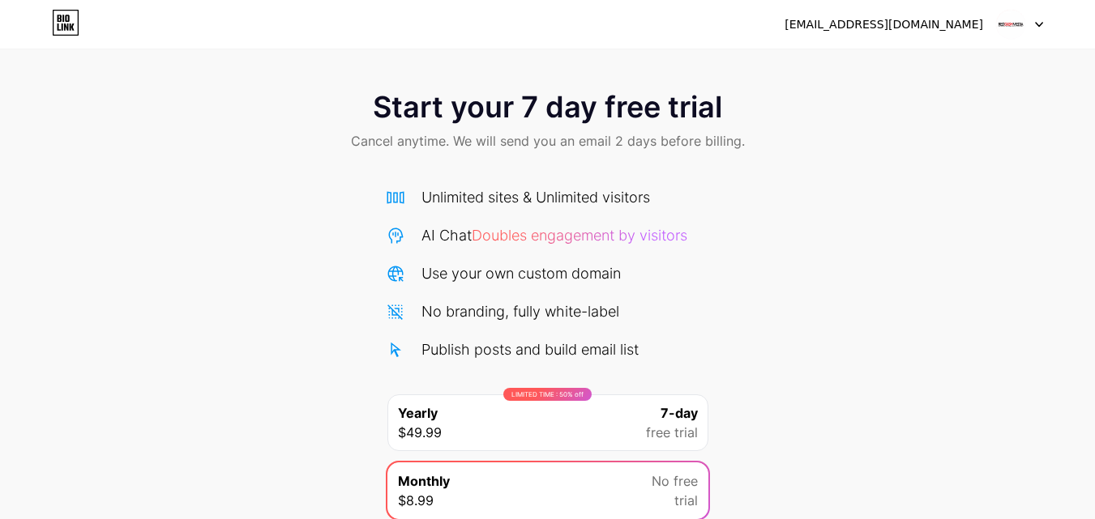
click at [998, 7] on div "reddashmediadl@gmail.com Logout" at bounding box center [547, 24] width 1095 height 49
click at [1007, 29] on img at bounding box center [1010, 24] width 31 height 31
click at [1023, 25] on img at bounding box center [1010, 24] width 31 height 31
click at [964, 24] on div "[EMAIL_ADDRESS][DOMAIN_NAME]" at bounding box center [883, 24] width 199 height 17
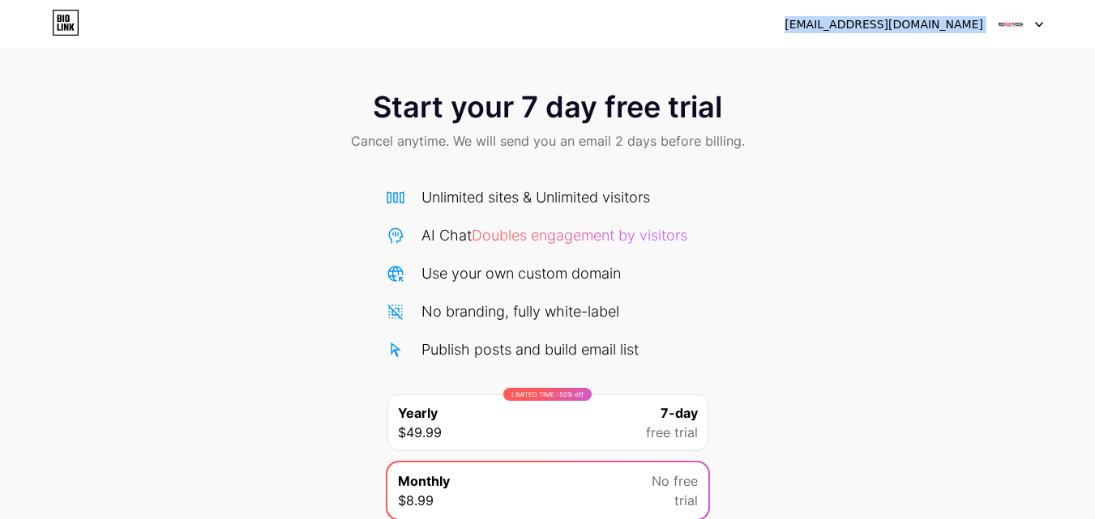
click at [964, 24] on div "[EMAIL_ADDRESS][DOMAIN_NAME]" at bounding box center [883, 24] width 199 height 17
drag, startPoint x: 964, startPoint y: 24, endPoint x: 615, endPoint y: 37, distance: 349.5
click at [939, 29] on div "[EMAIL_ADDRESS][DOMAIN_NAME]" at bounding box center [883, 24] width 199 height 17
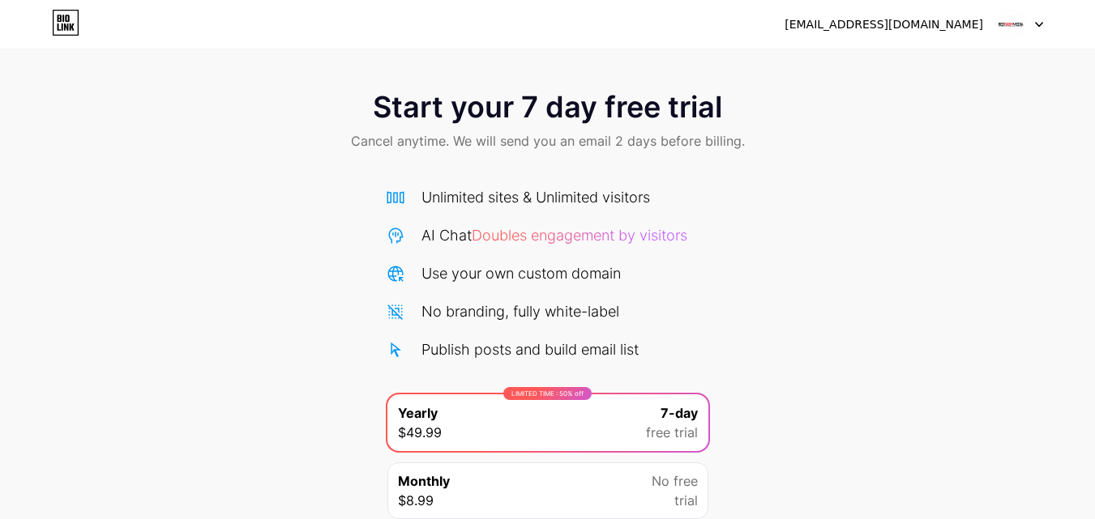
click at [625, 420] on div "LIMITED TIME : 50% off Yearly $49.99 7-day free trial" at bounding box center [547, 423] width 321 height 57
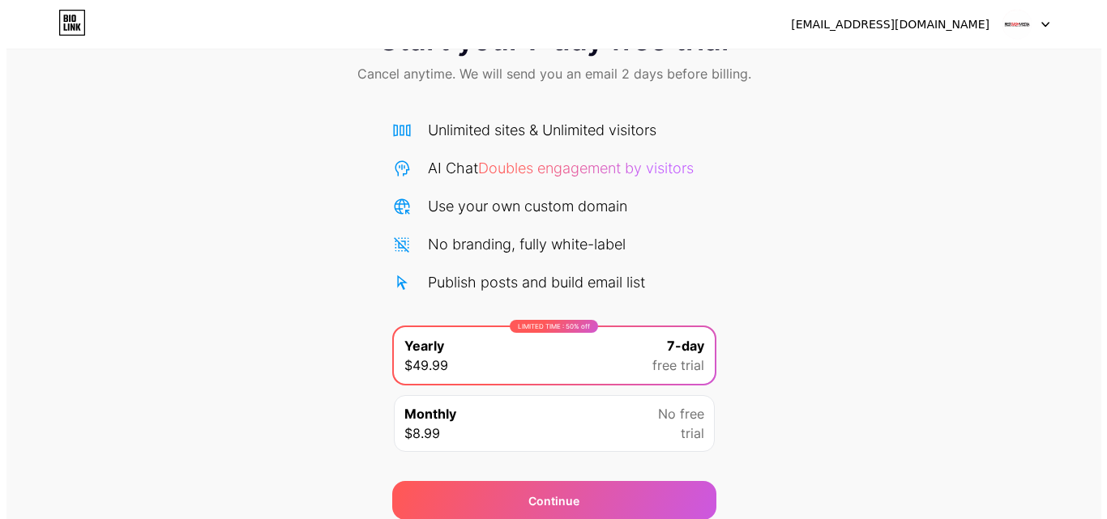
scroll to position [133, 0]
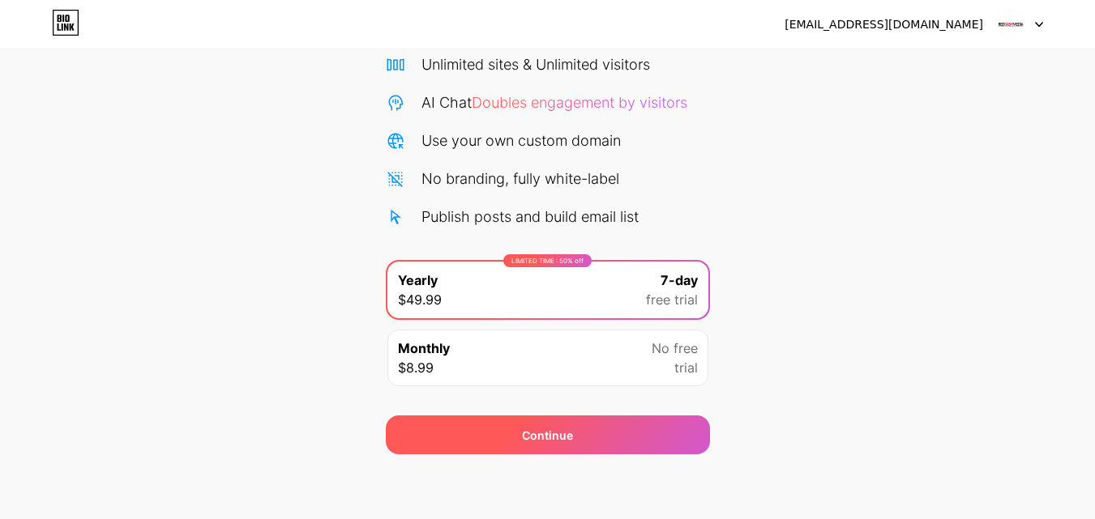
click at [613, 434] on div "Continue" at bounding box center [548, 435] width 324 height 39
